Goal: Information Seeking & Learning: Learn about a topic

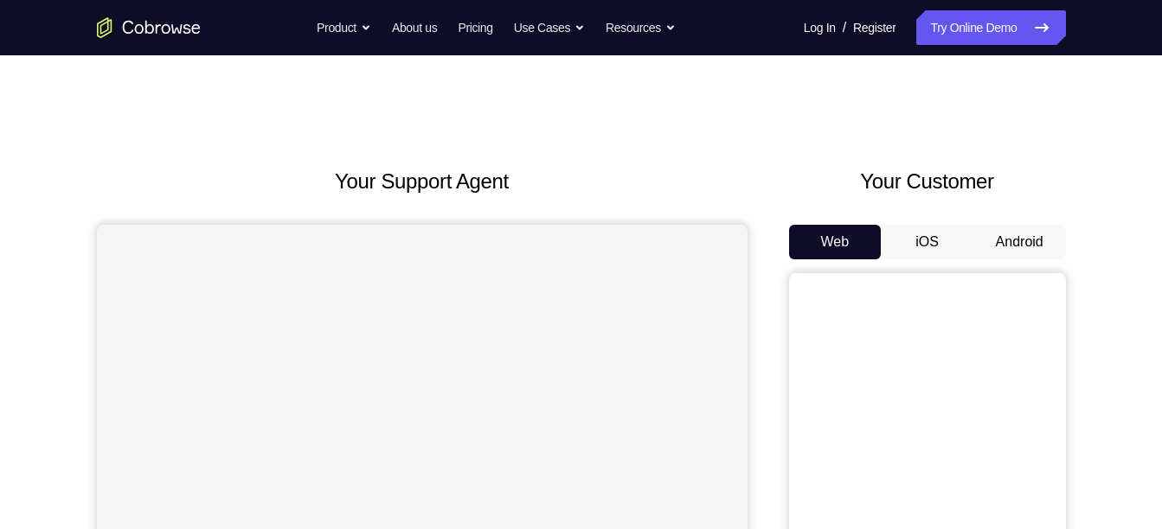
click at [991, 238] on button "Android" at bounding box center [1019, 242] width 93 height 35
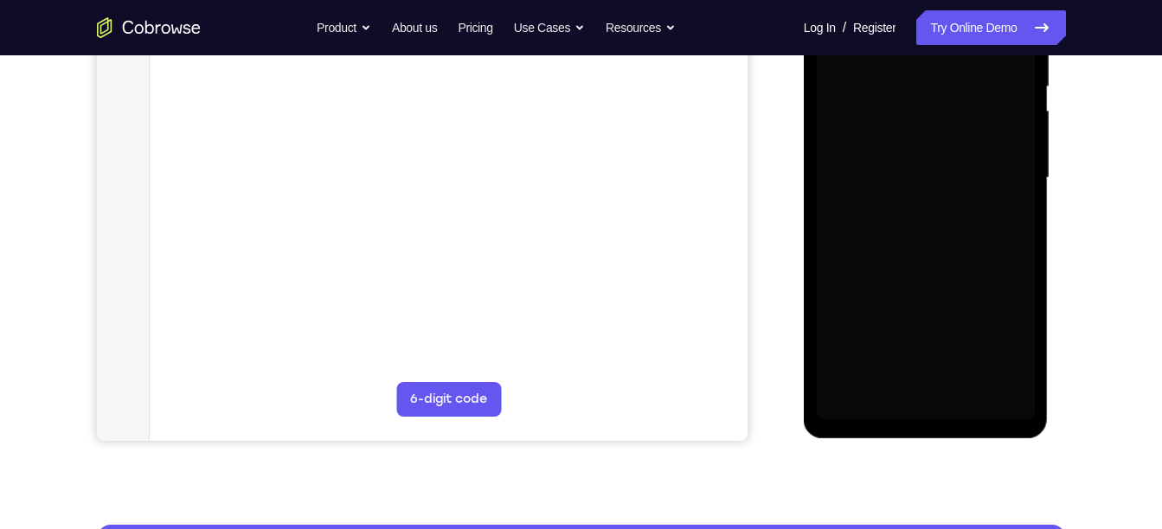
scroll to position [362, 0]
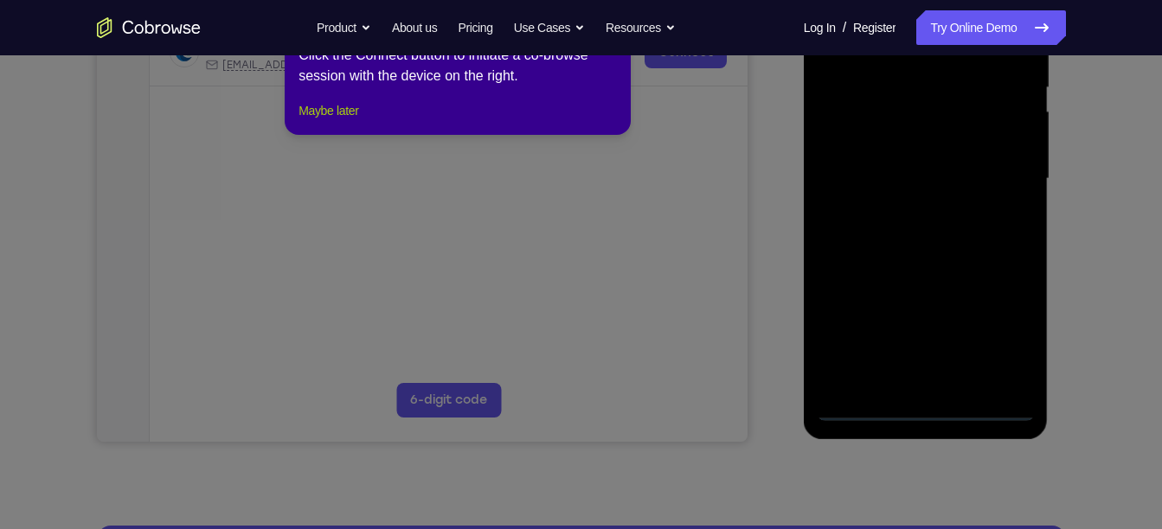
click at [355, 121] on button "Maybe later" at bounding box center [328, 110] width 60 height 21
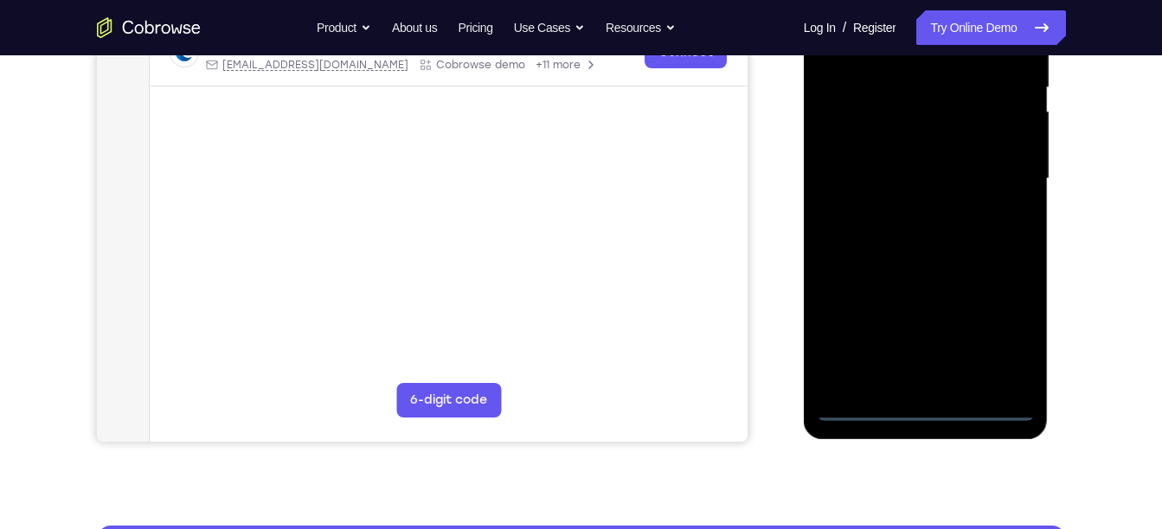
click at [920, 404] on div at bounding box center [926, 179] width 218 height 484
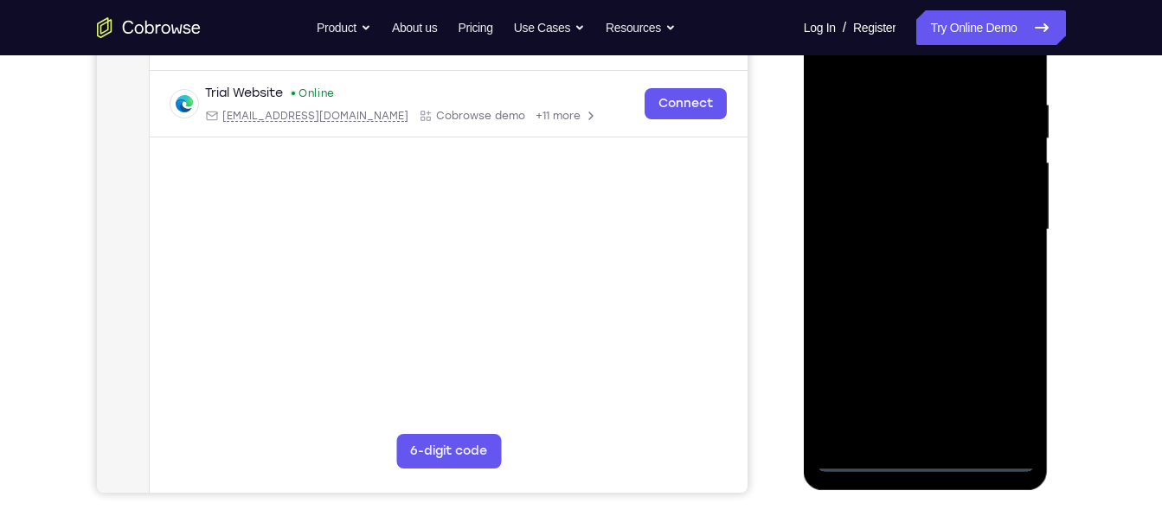
scroll to position [311, 0]
click at [994, 390] on div at bounding box center [926, 231] width 218 height 484
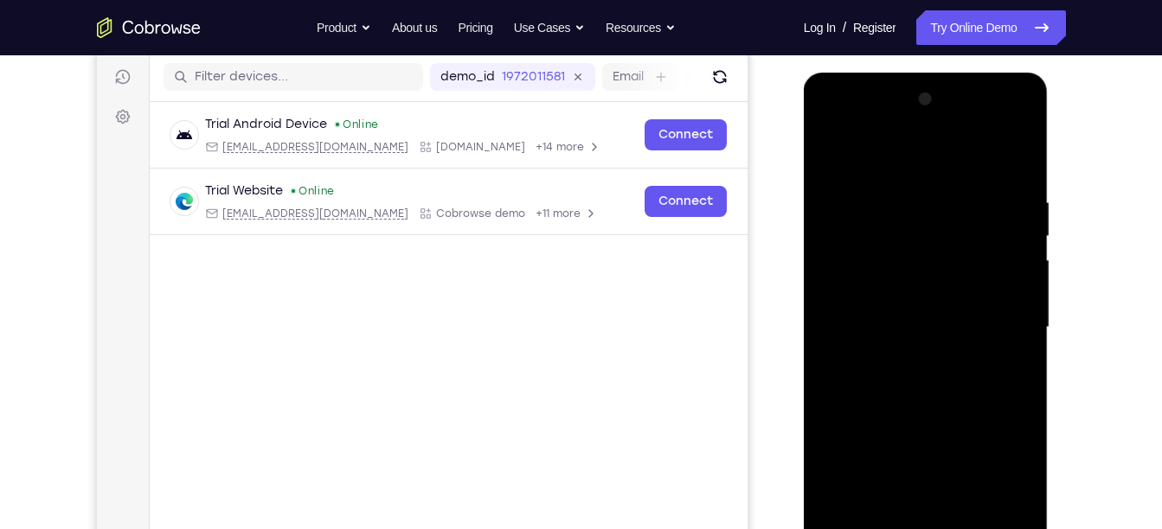
scroll to position [240, 0]
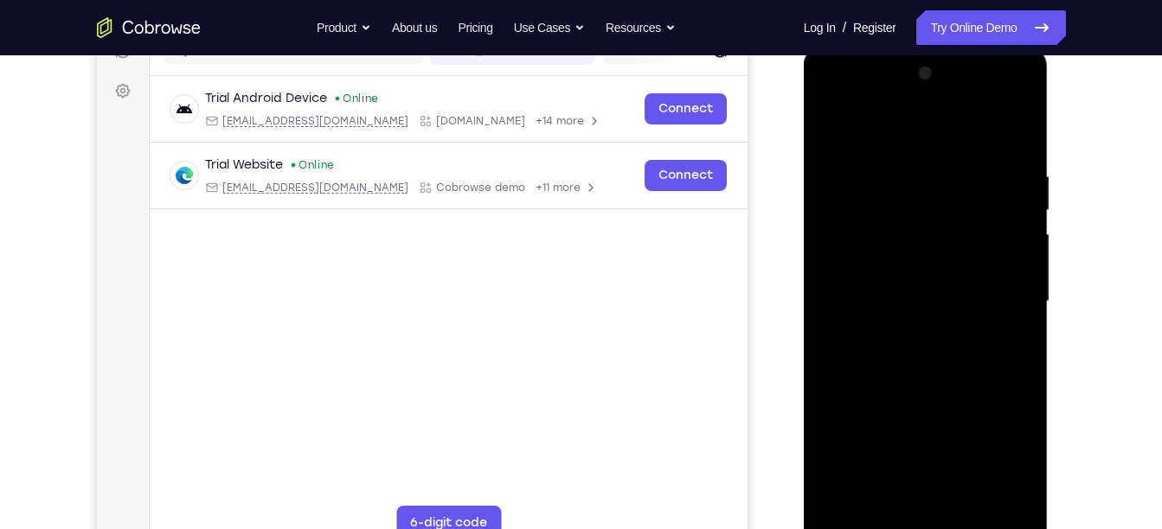
click at [890, 125] on div at bounding box center [926, 302] width 218 height 484
click at [997, 293] on div at bounding box center [926, 302] width 218 height 484
click at [991, 287] on div at bounding box center [926, 302] width 218 height 484
click at [907, 332] on div at bounding box center [926, 302] width 218 height 484
click at [884, 275] on div at bounding box center [926, 302] width 218 height 484
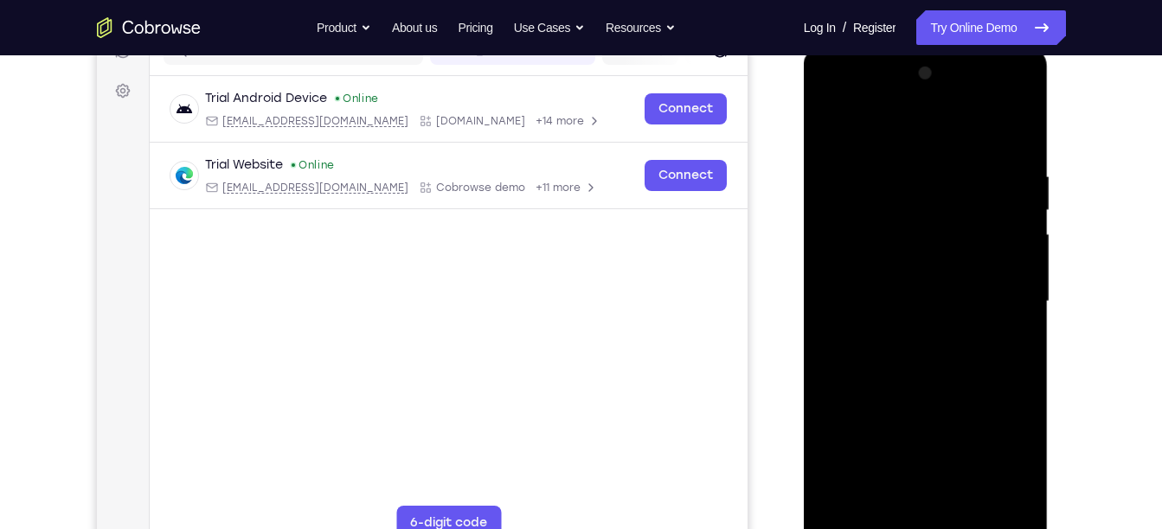
click at [868, 266] on div at bounding box center [926, 302] width 218 height 484
click at [886, 294] on div at bounding box center [926, 302] width 218 height 484
click at [868, 347] on div at bounding box center [926, 302] width 218 height 484
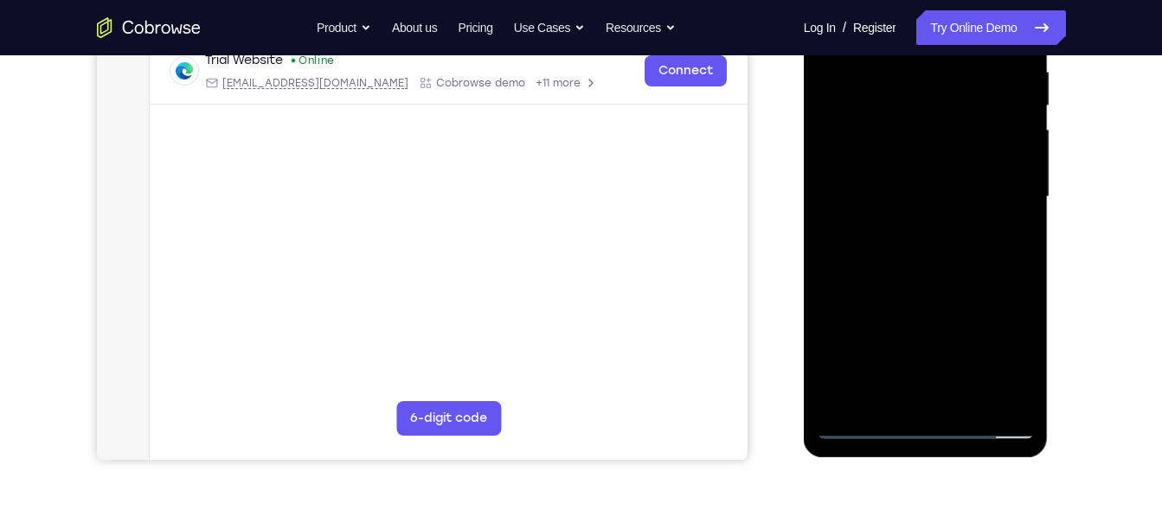
scroll to position [349, 0]
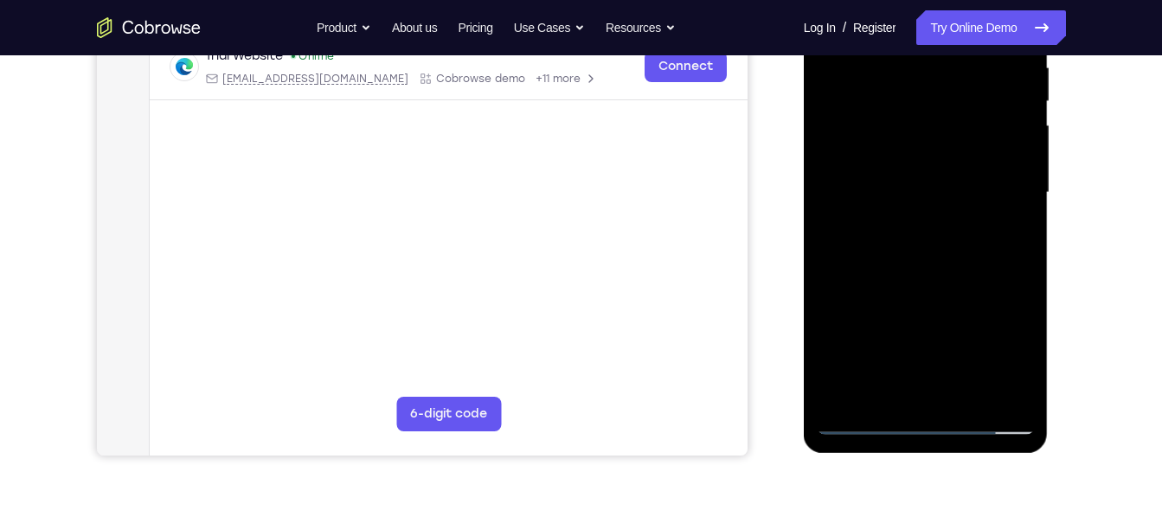
click at [965, 399] on div at bounding box center [926, 193] width 218 height 484
click at [965, 397] on div at bounding box center [926, 193] width 218 height 484
click at [958, 395] on div at bounding box center [926, 193] width 218 height 484
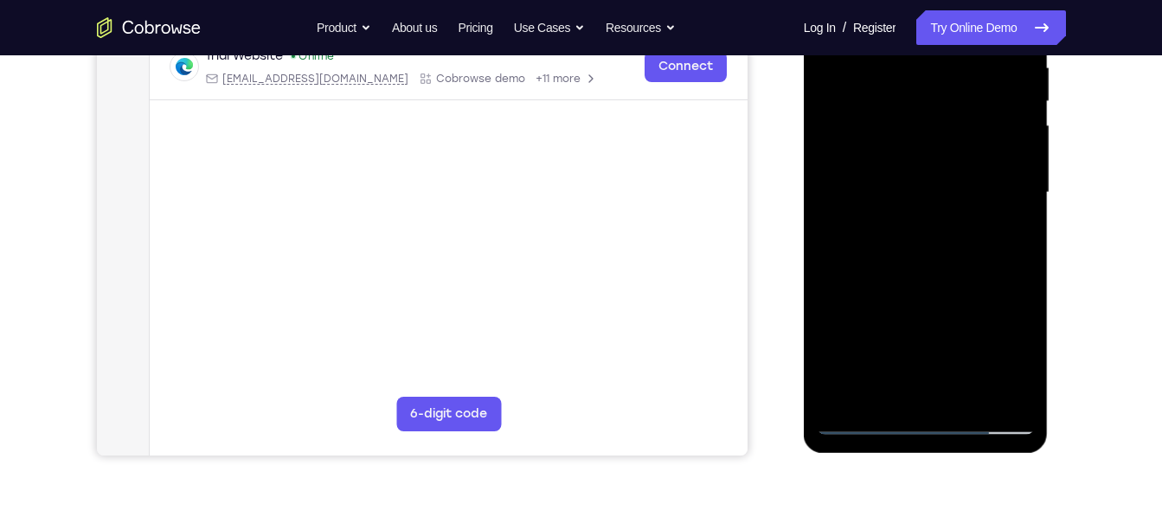
click at [924, 264] on div at bounding box center [926, 193] width 218 height 484
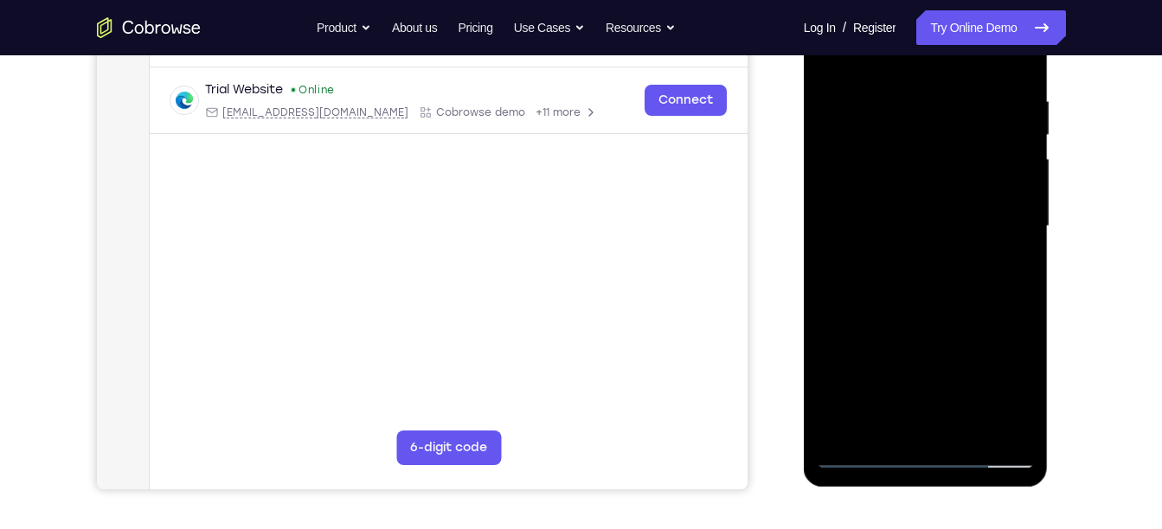
scroll to position [314, 0]
click at [932, 304] on div at bounding box center [926, 227] width 218 height 484
click at [942, 300] on div at bounding box center [926, 227] width 218 height 484
click at [964, 429] on div at bounding box center [926, 227] width 218 height 484
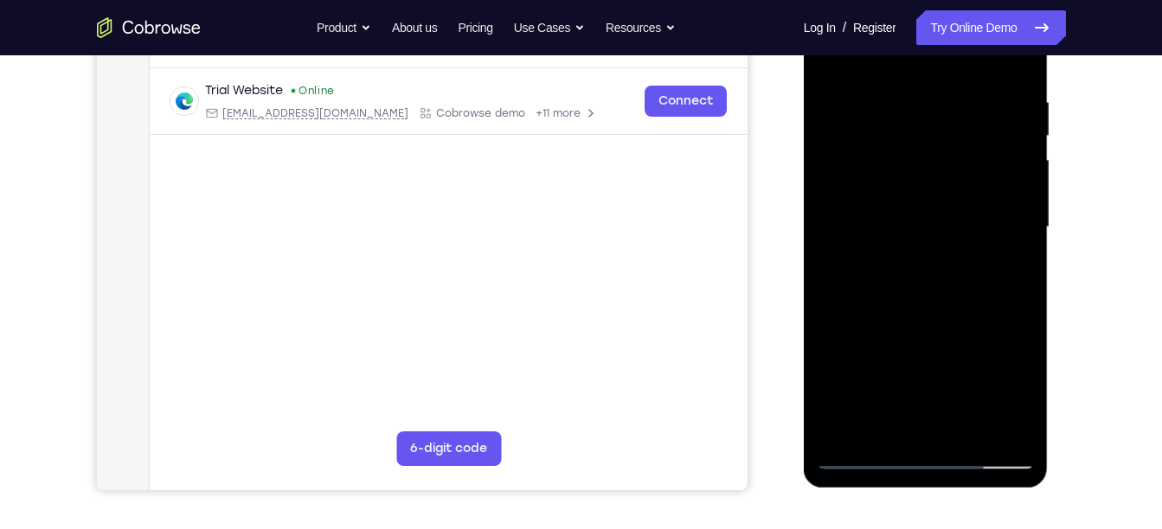
click at [925, 322] on div at bounding box center [926, 227] width 218 height 484
click at [940, 317] on div at bounding box center [926, 227] width 218 height 484
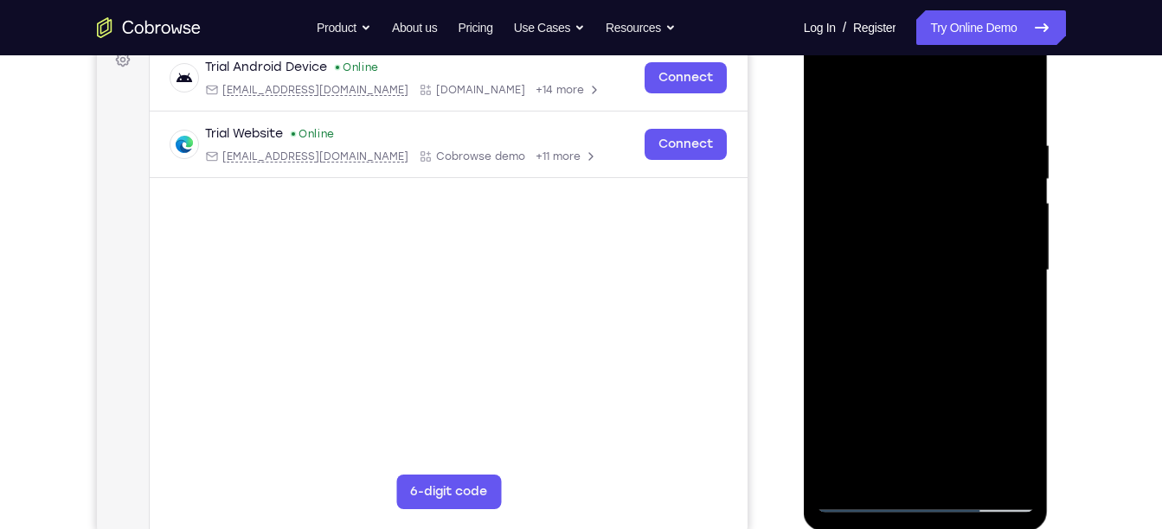
scroll to position [316, 0]
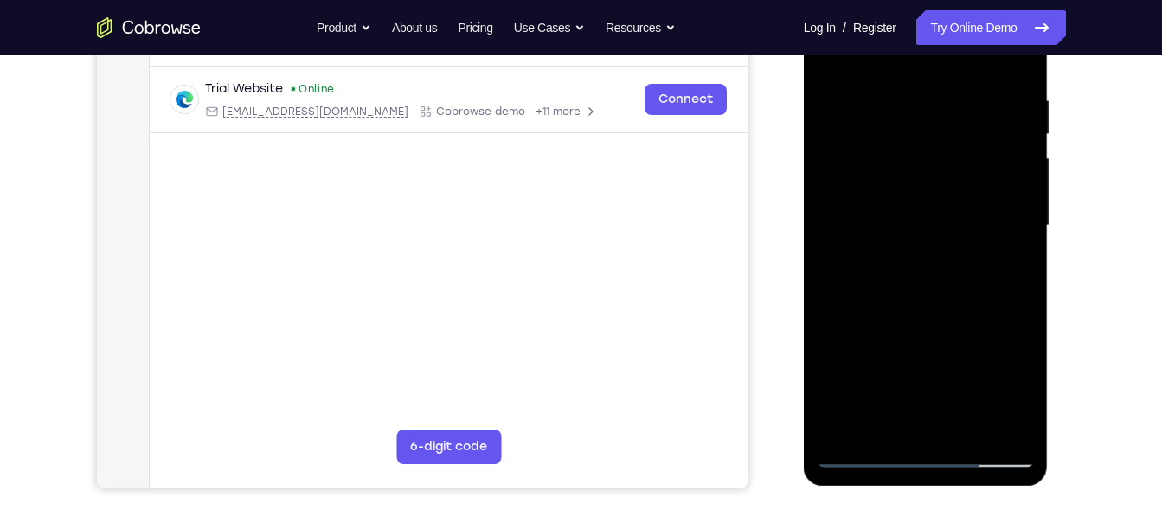
click at [859, 457] on div at bounding box center [926, 226] width 218 height 484
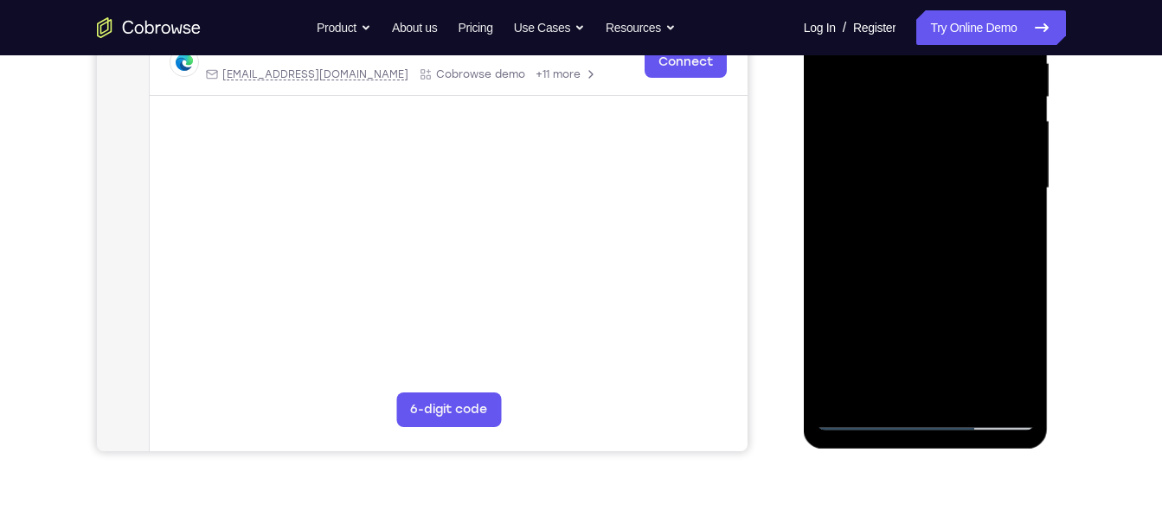
scroll to position [354, 0]
click at [906, 171] on div at bounding box center [926, 188] width 218 height 484
click at [888, 380] on div at bounding box center [926, 188] width 218 height 484
click at [1023, 351] on div at bounding box center [926, 188] width 218 height 484
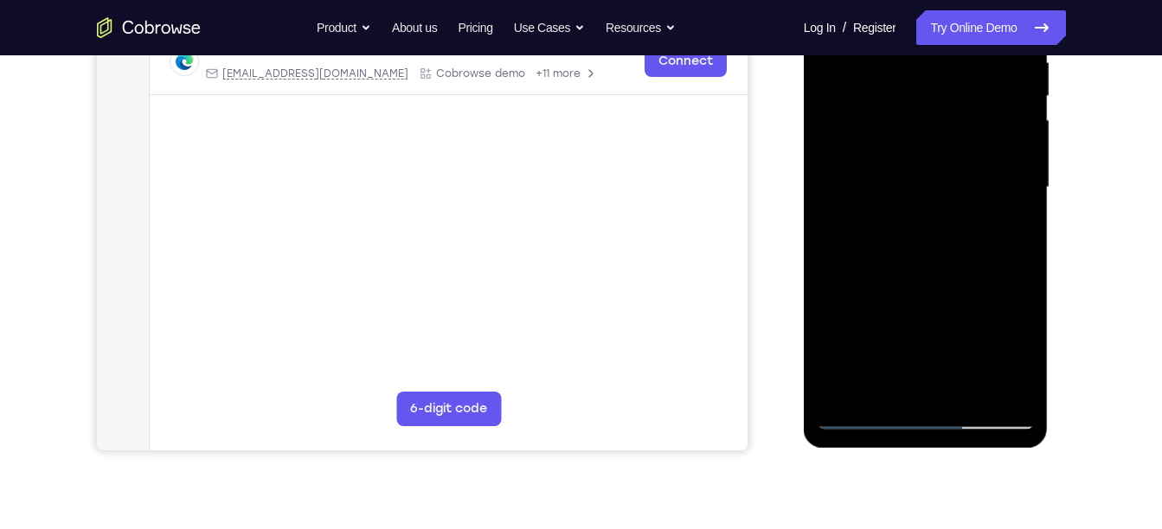
click at [1023, 351] on div at bounding box center [926, 188] width 218 height 484
click at [1001, 233] on div at bounding box center [926, 188] width 218 height 484
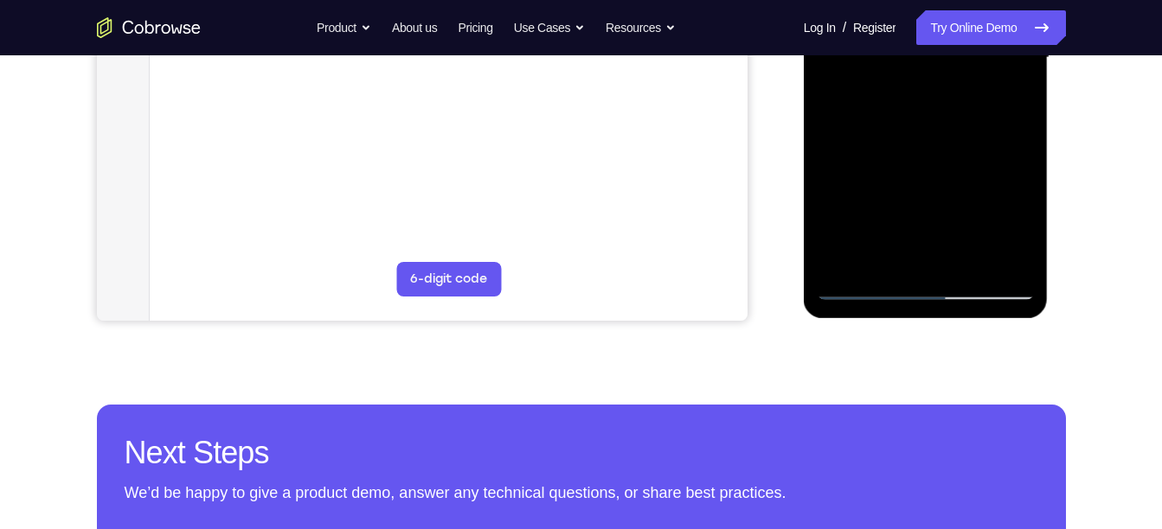
scroll to position [391, 0]
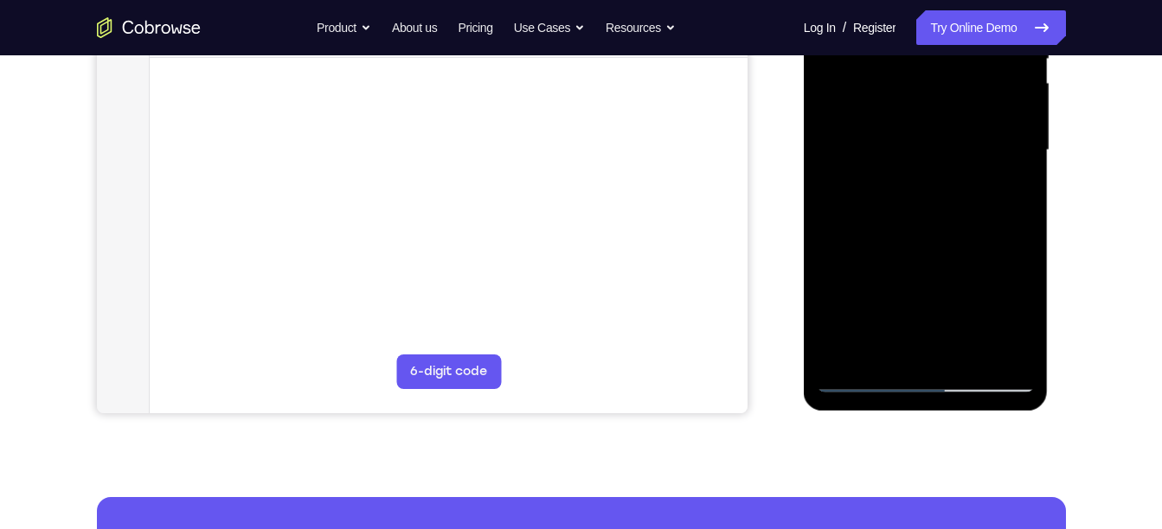
click at [863, 386] on div at bounding box center [926, 150] width 218 height 484
click at [858, 379] on div at bounding box center [926, 150] width 218 height 484
click at [856, 381] on div at bounding box center [926, 150] width 218 height 484
click at [866, 379] on div at bounding box center [926, 150] width 218 height 484
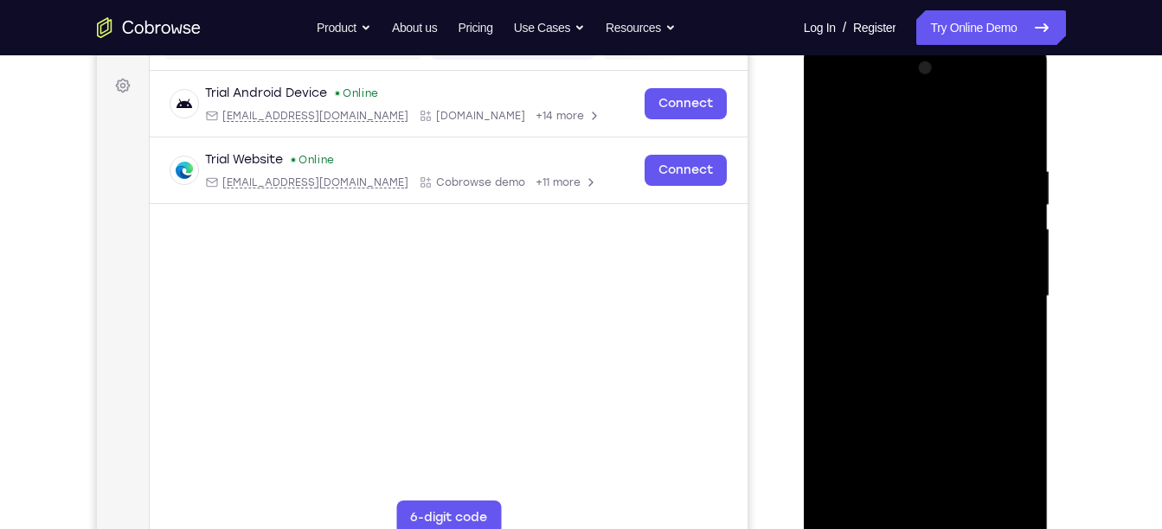
scroll to position [242, 0]
